Goal: Task Accomplishment & Management: Manage account settings

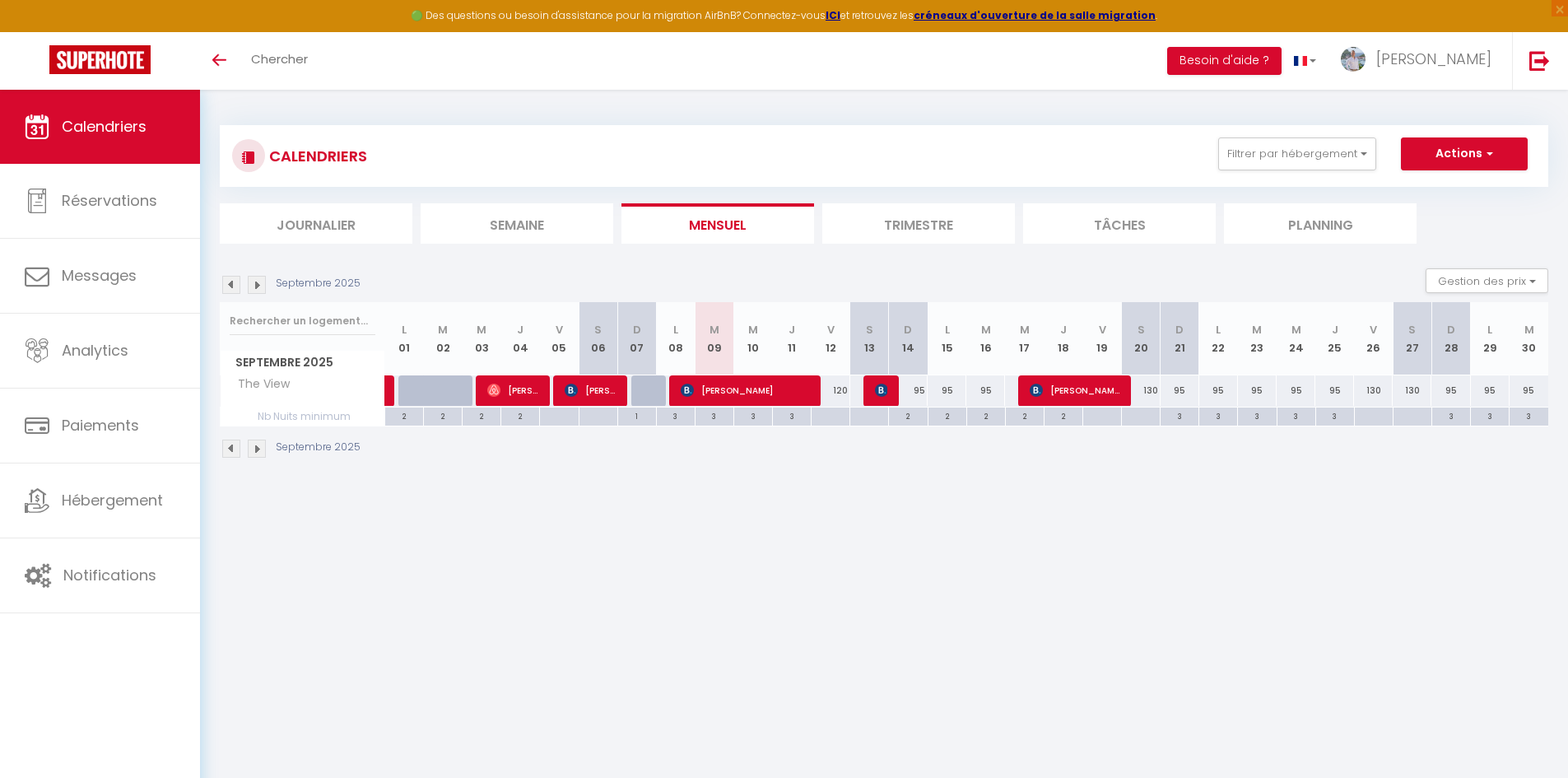
click at [265, 283] on img at bounding box center [257, 285] width 18 height 18
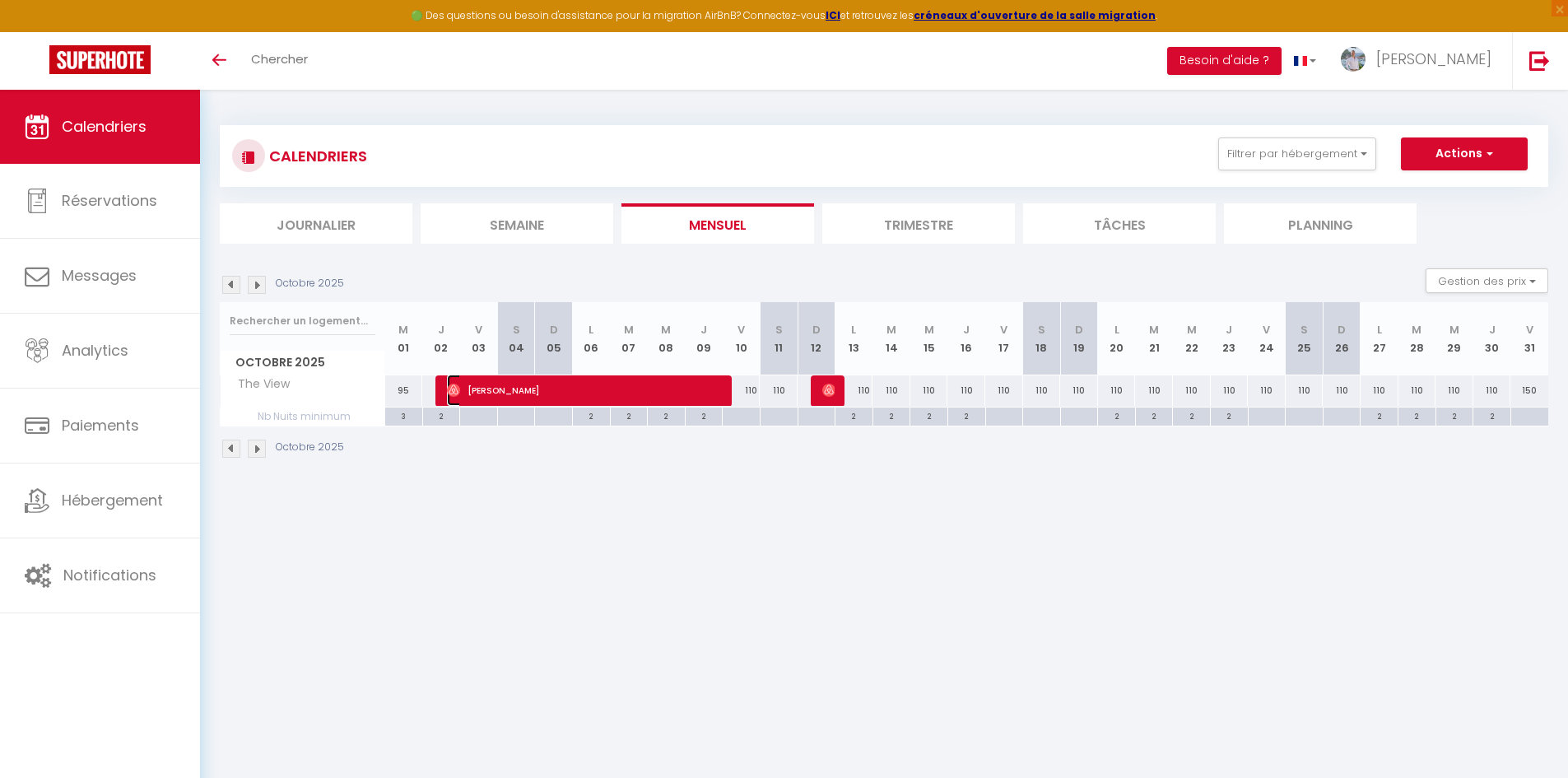
click at [593, 400] on span "[PERSON_NAME]" at bounding box center [585, 391] width 278 height 32
select select "OK"
select select "0"
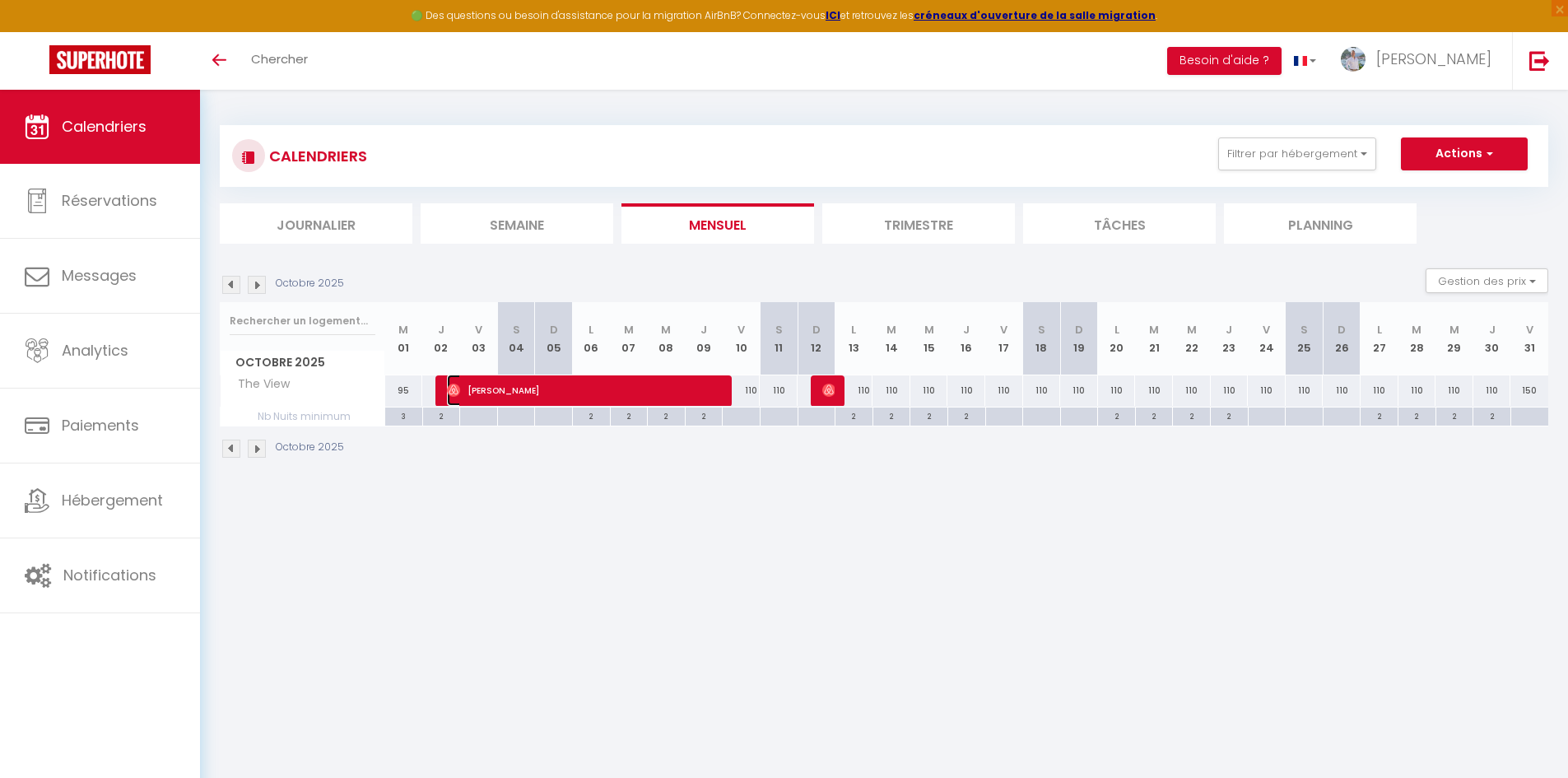
select select "1"
select select
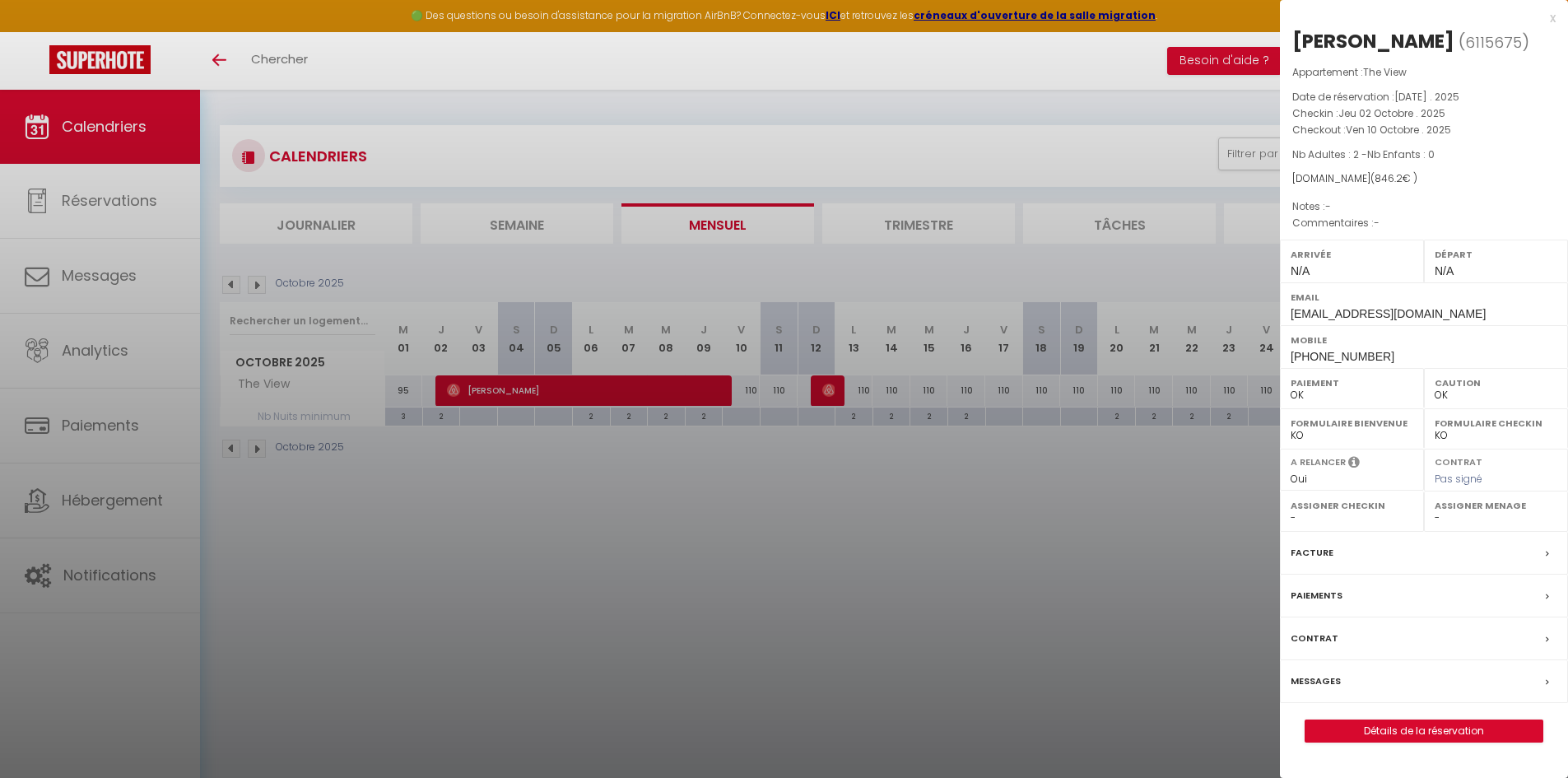
click at [784, 541] on div at bounding box center [784, 389] width 1568 height 778
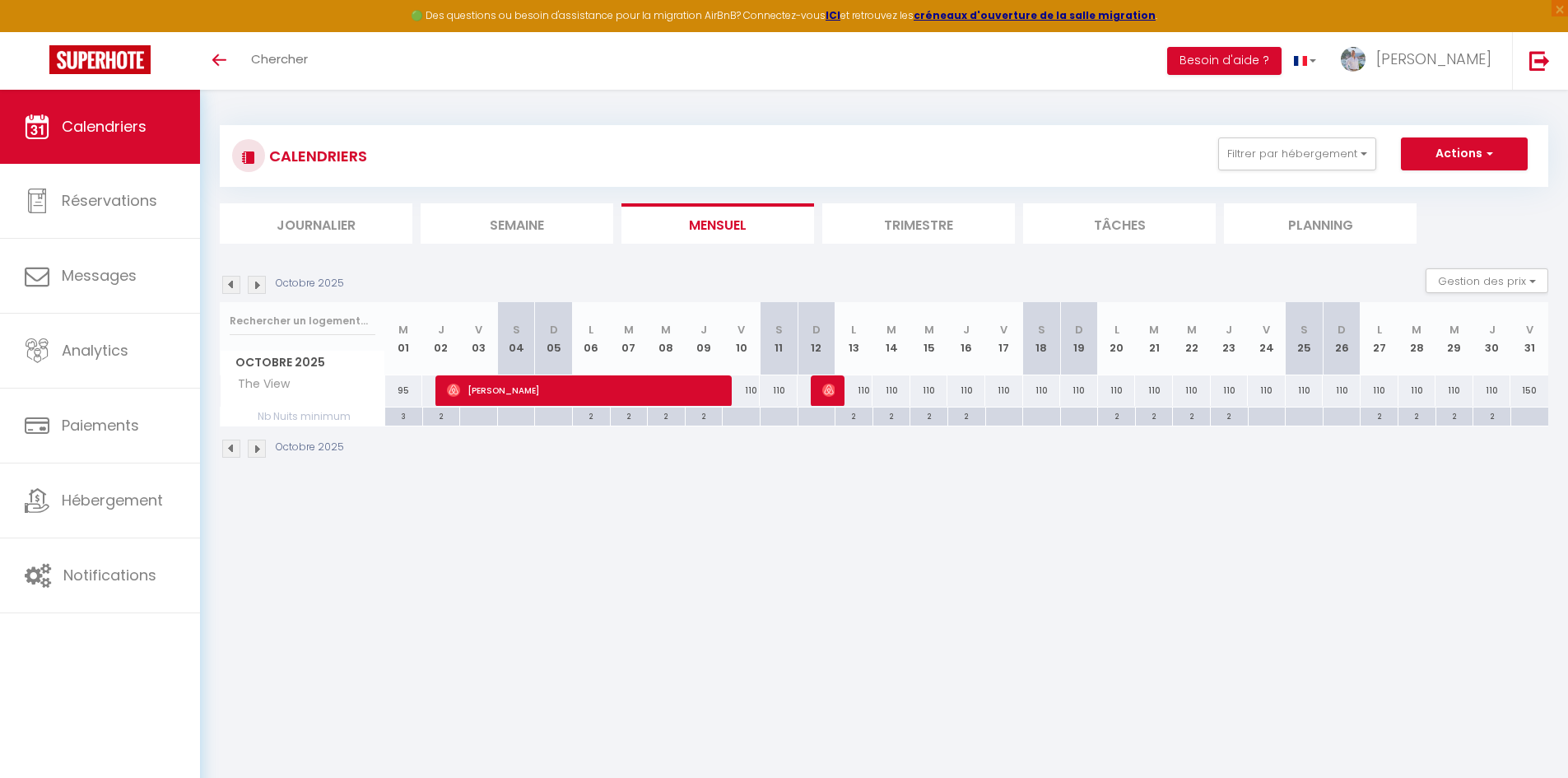
scroll to position [89, 0]
